Goal: Transaction & Acquisition: Purchase product/service

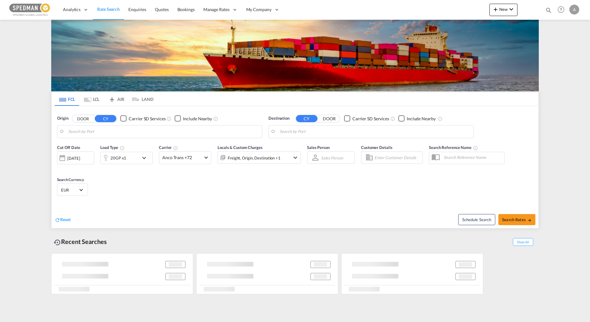
type input "[PERSON_NAME], SEGVX"
type input "Busan, KRPUS"
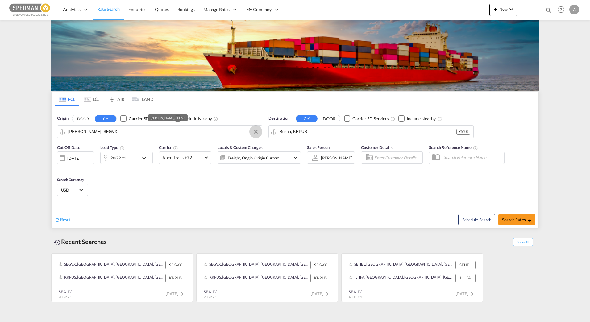
click at [256, 134] on button "Clear Input" at bounding box center [255, 131] width 9 height 9
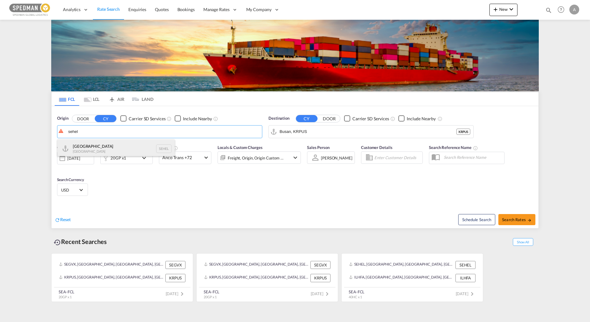
click at [95, 148] on div "Helsingborg [GEOGRAPHIC_DATA] SEHEL" at bounding box center [115, 148] width 117 height 18
type input "[GEOGRAPHIC_DATA], [GEOGRAPHIC_DATA]"
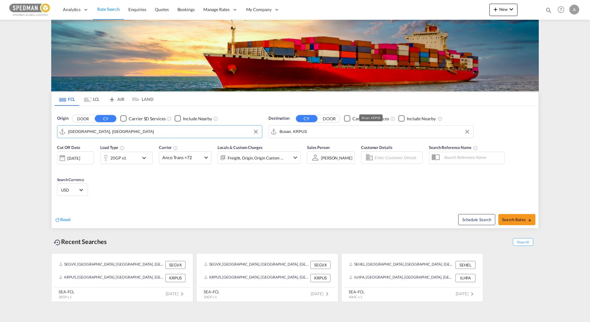
click at [311, 134] on input "Busan, KRPUS" at bounding box center [374, 131] width 191 height 9
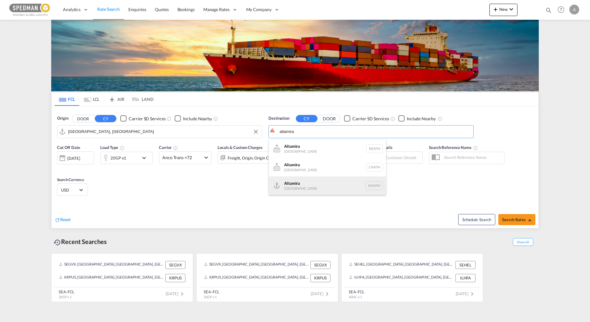
click at [335, 194] on div "Altamira [GEOGRAPHIC_DATA] MXATM" at bounding box center [327, 185] width 117 height 18
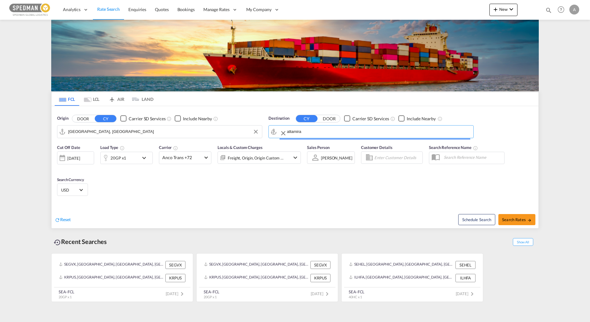
type input "Altamira, MXATM"
click at [335, 194] on div "Cut Off Date [DATE] [DATE] Load Type 20GP x1 Carrier Anco Trans +72 Online Rate…" at bounding box center [294, 171] width 487 height 60
click at [175, 192] on div "Cut Off Date [DATE] [DATE] Load Type 20GP x1 Carrier Anco Trans +72 Online Rate…" at bounding box center [294, 171] width 487 height 60
click at [194, 162] on md-select-value "Anco Trans +72" at bounding box center [185, 158] width 52 height 12
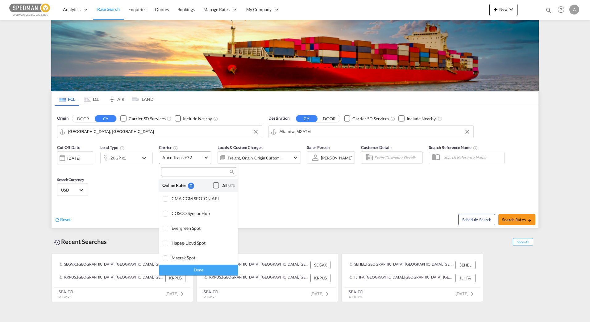
scroll to position [480, 0]
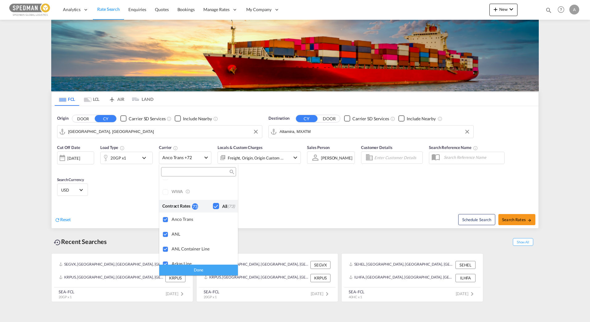
click at [286, 193] on md-backdrop at bounding box center [295, 161] width 590 height 322
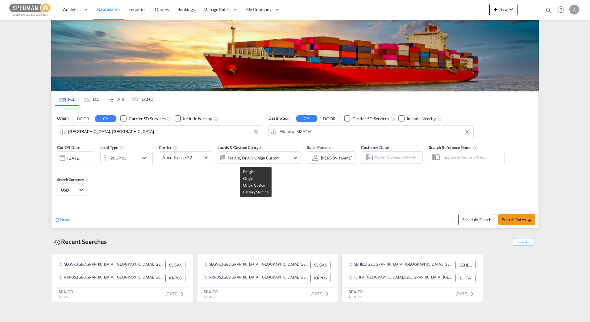
click at [251, 155] on div "Freight, Origin, Origin Custom +1" at bounding box center [256, 158] width 56 height 9
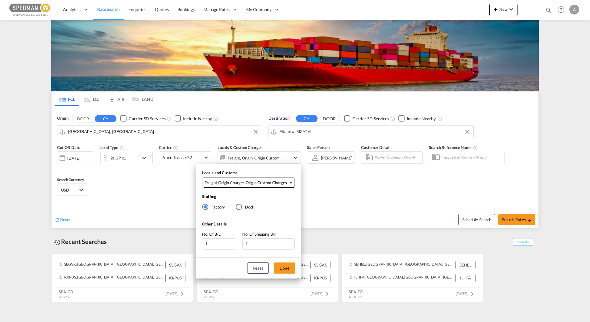
click at [276, 185] on div "Origin Custom Charges" at bounding box center [265, 183] width 41 height 6
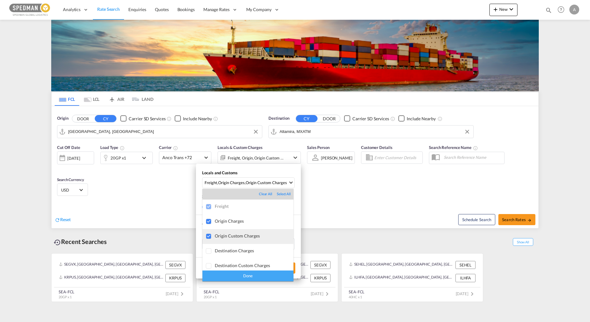
click at [236, 234] on div "Origin Custom Charges" at bounding box center [254, 235] width 79 height 5
click at [236, 273] on div "Done" at bounding box center [247, 275] width 91 height 11
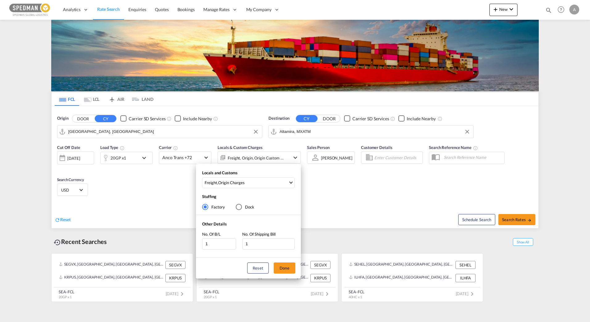
click at [393, 204] on div "Locals and Customs Freight , Origin Charges Stuffing Factory Dock Other Details…" at bounding box center [295, 161] width 590 height 322
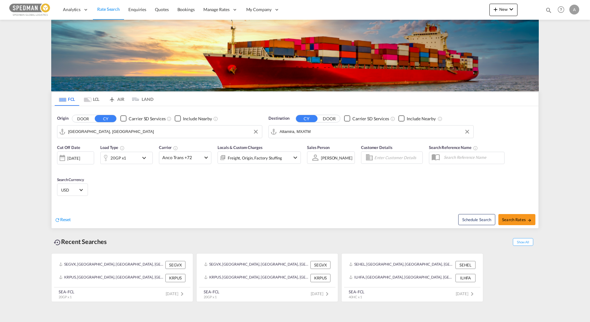
click at [280, 184] on div "Cut Off Date [DATE] [DATE] Load Type 20GP x1 Carrier Anco Trans +72 Locals & Cu…" at bounding box center [294, 171] width 487 height 60
click at [510, 221] on span "Search Rates" at bounding box center [517, 219] width 30 height 5
type input "SEHEL to MXATM / [DATE]"
